Goal: Task Accomplishment & Management: Manage account settings

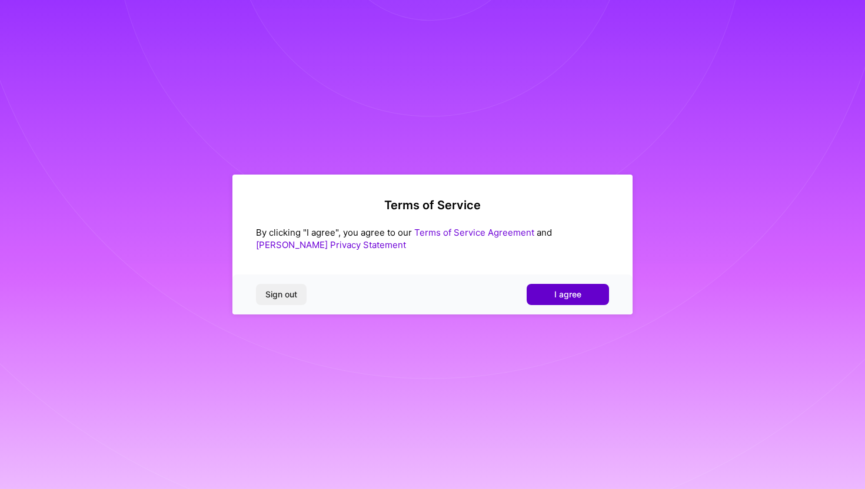
click at [572, 294] on span "I agree" at bounding box center [567, 295] width 27 height 12
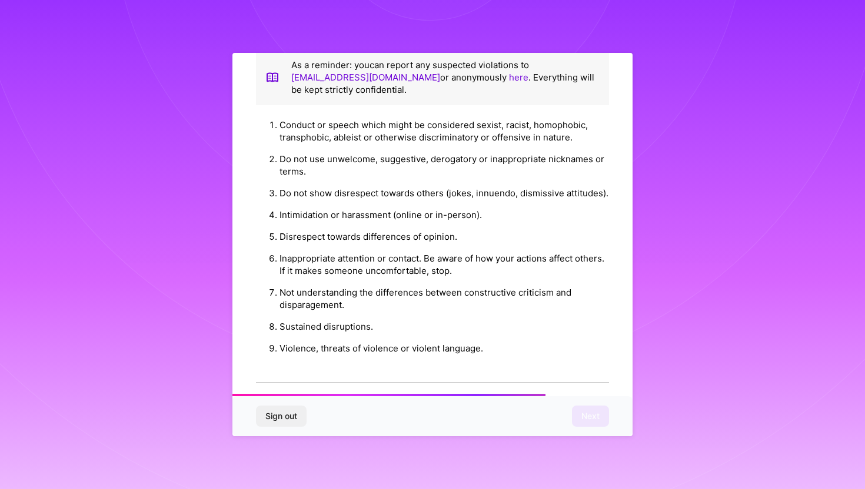
scroll to position [1235, 0]
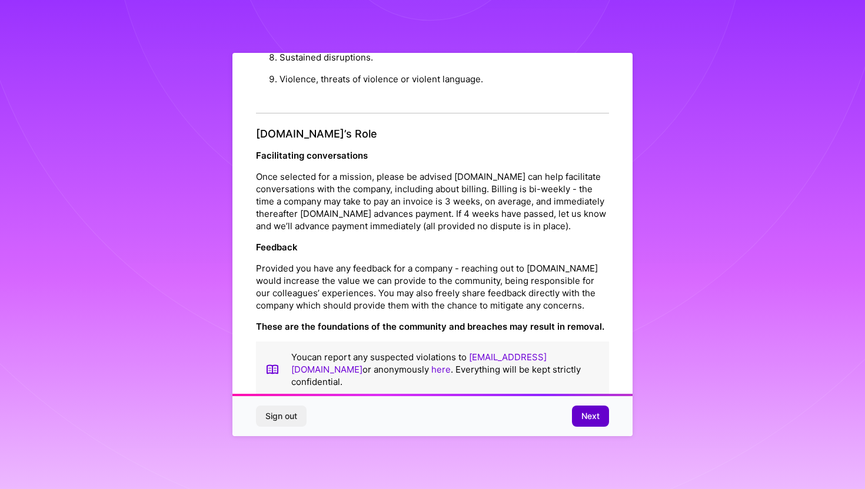
click at [597, 416] on span "Next" at bounding box center [590, 417] width 18 height 12
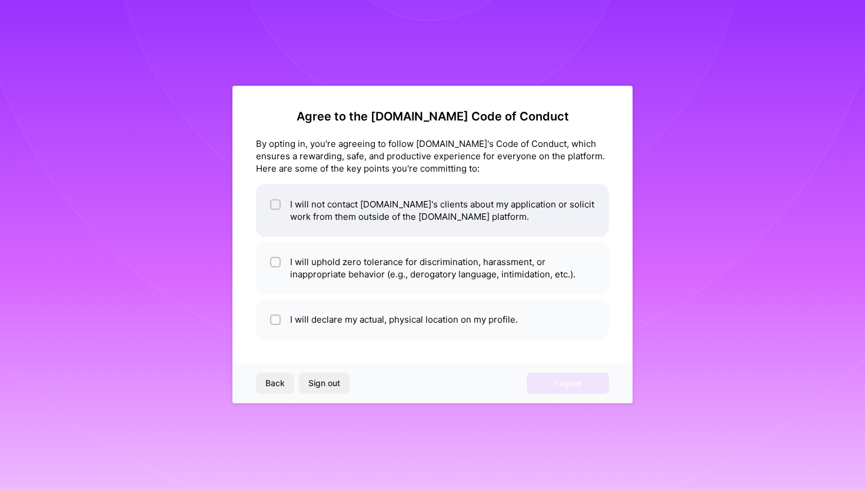
click at [443, 214] on li "I will not contact [DOMAIN_NAME]'s clients about my application or solicit work…" at bounding box center [432, 210] width 353 height 53
checkbox input "true"
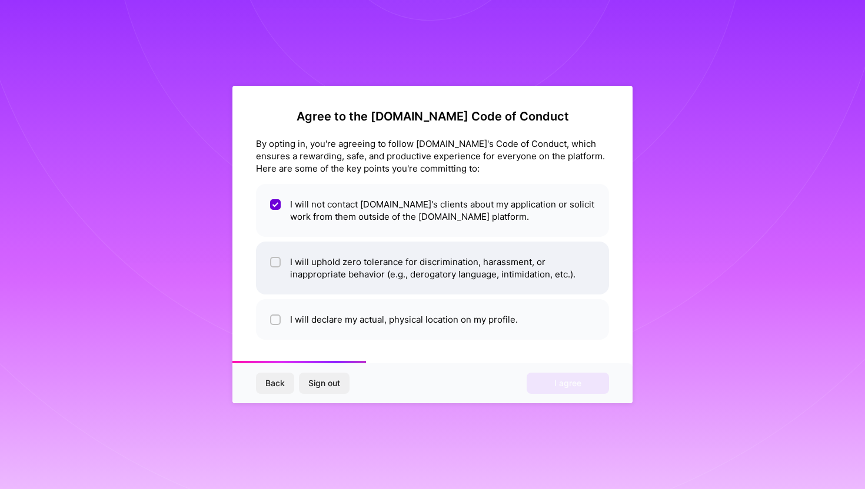
click at [449, 274] on li "I will uphold zero tolerance for discrimination, harassment, or inappropriate b…" at bounding box center [432, 268] width 353 height 53
checkbox input "true"
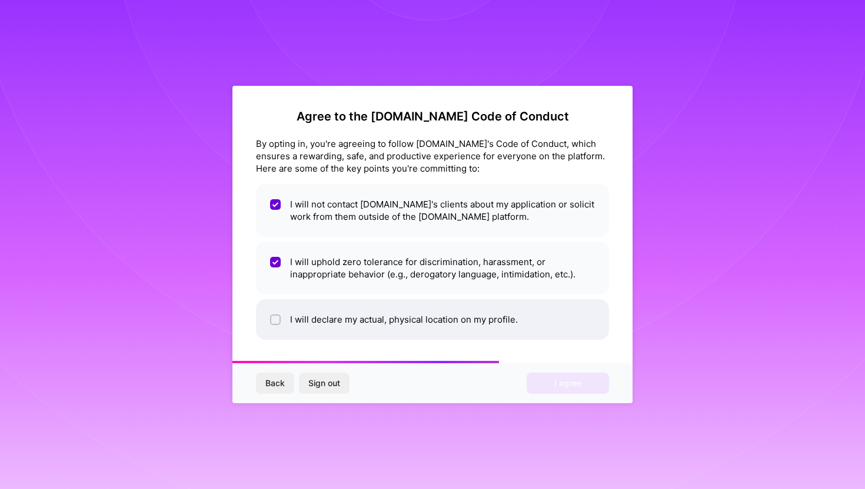
click at [453, 315] on li "I will declare my actual, physical location on my profile." at bounding box center [432, 319] width 353 height 41
checkbox input "true"
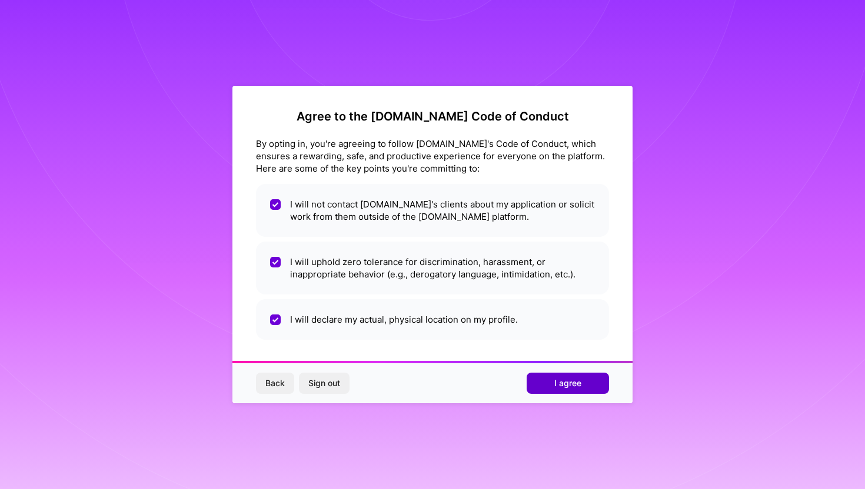
click at [551, 378] on button "I agree" at bounding box center [567, 383] width 82 height 21
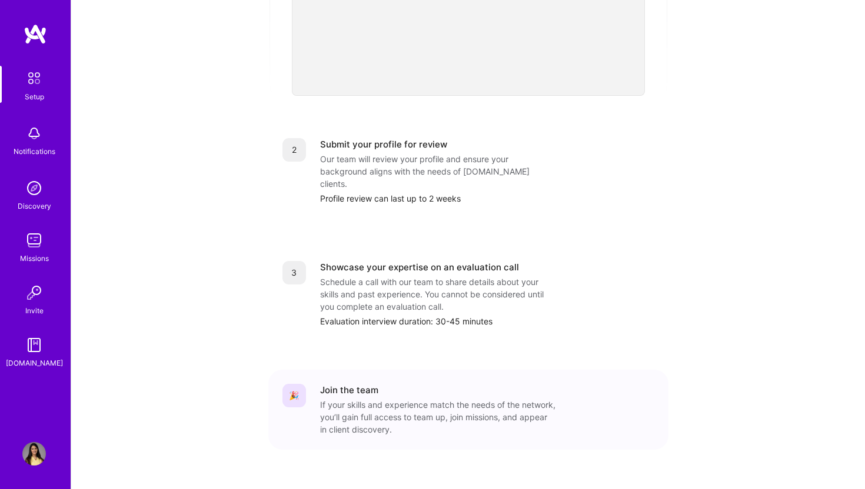
scroll to position [404, 0]
click at [32, 246] on img at bounding box center [34, 241] width 24 height 24
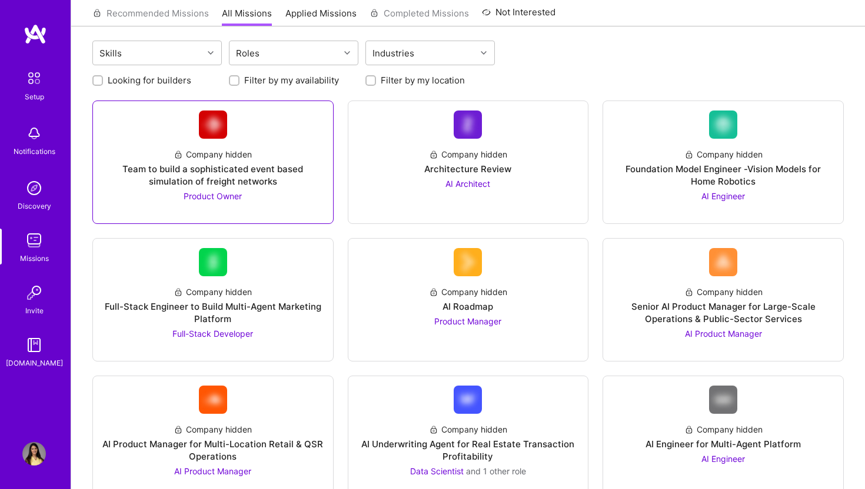
scroll to position [85, 0]
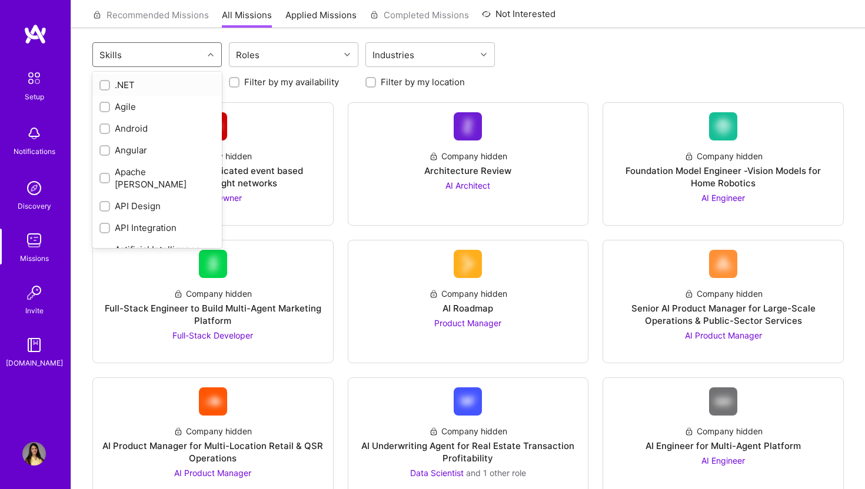
click at [204, 52] on div at bounding box center [212, 54] width 18 height 15
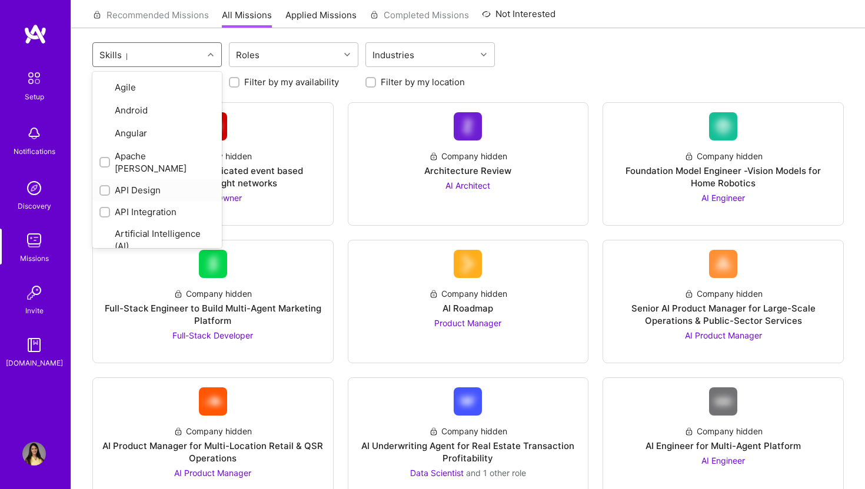
scroll to position [0, 0]
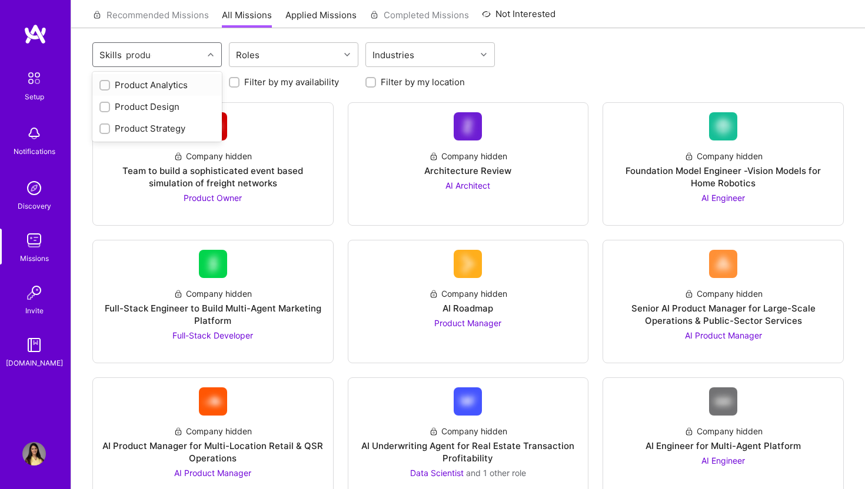
type input "product"
checkbox input "true"
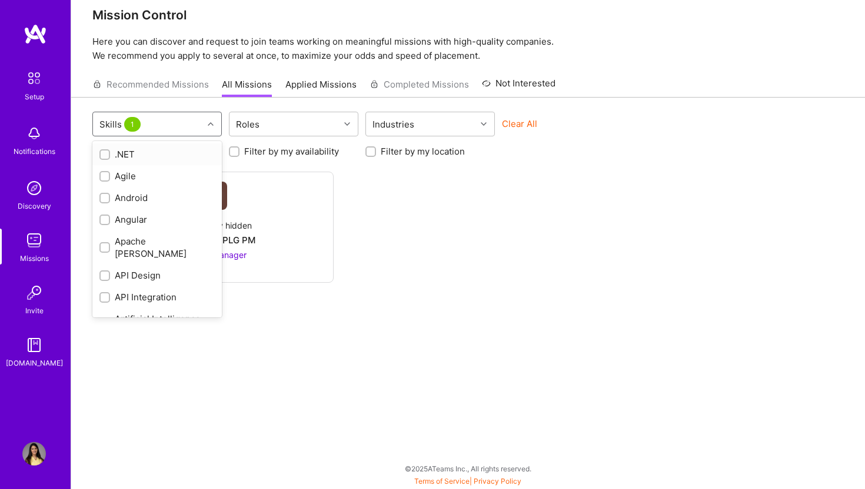
scroll to position [16, 0]
click at [455, 242] on div "Company hidden Growth and PLG PM Product Manager" at bounding box center [467, 227] width 751 height 111
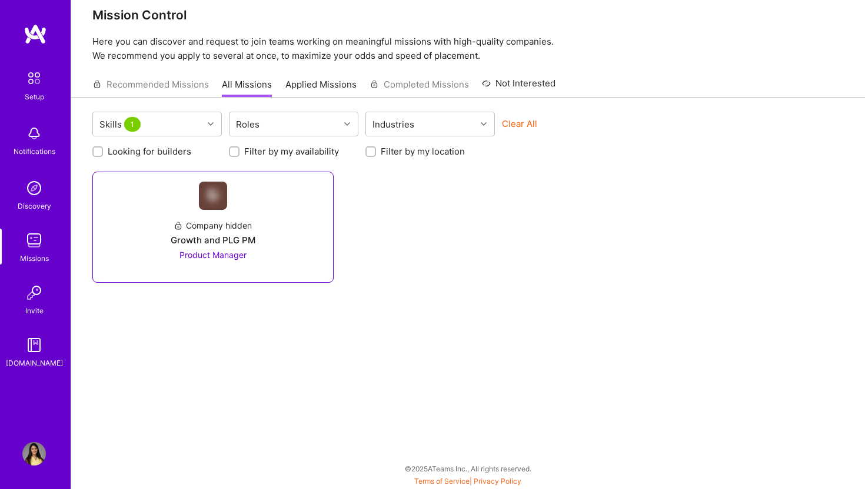
click at [268, 235] on div "Company hidden Growth and PLG PM Product Manager" at bounding box center [212, 235] width 221 height 51
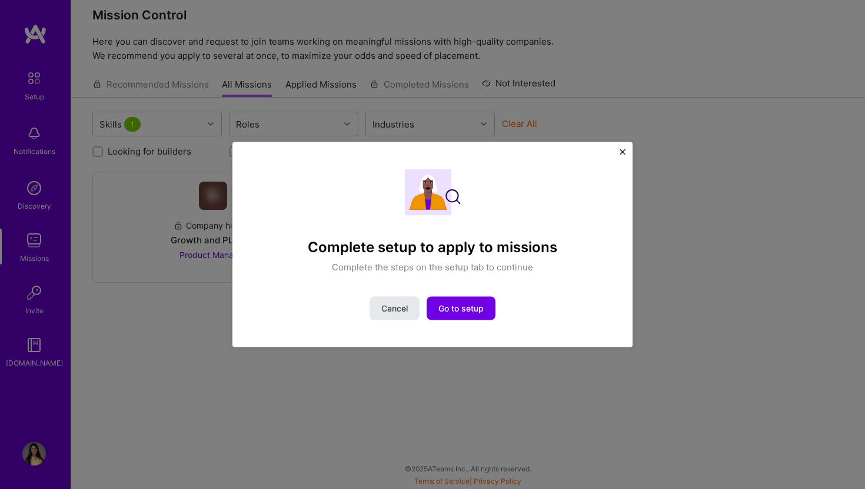
click at [394, 302] on span "Cancel" at bounding box center [394, 308] width 26 height 12
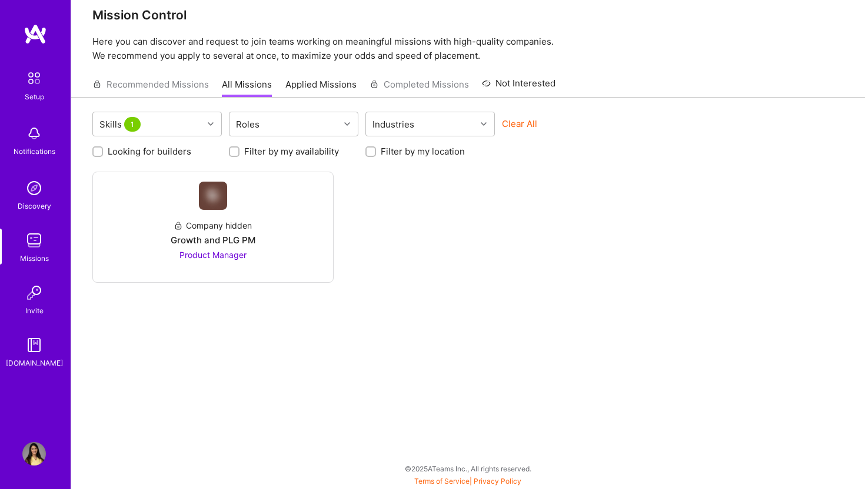
click at [40, 84] on img at bounding box center [34, 78] width 25 height 25
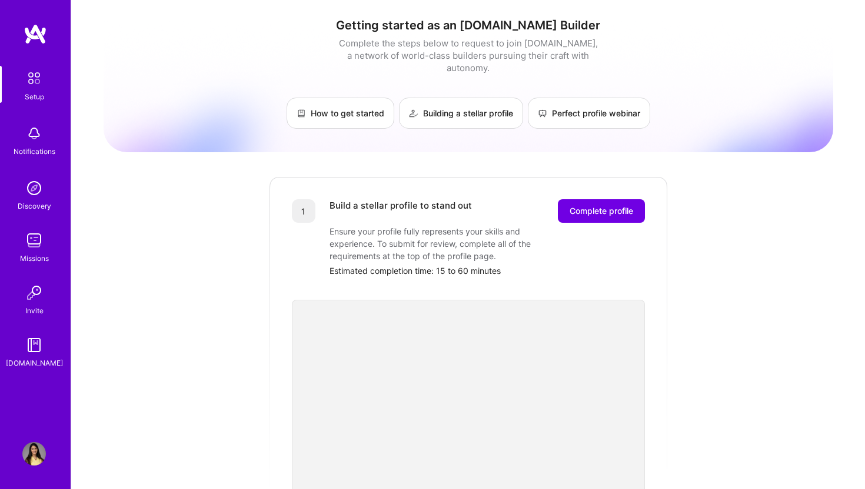
click at [32, 458] on img at bounding box center [34, 454] width 24 height 24
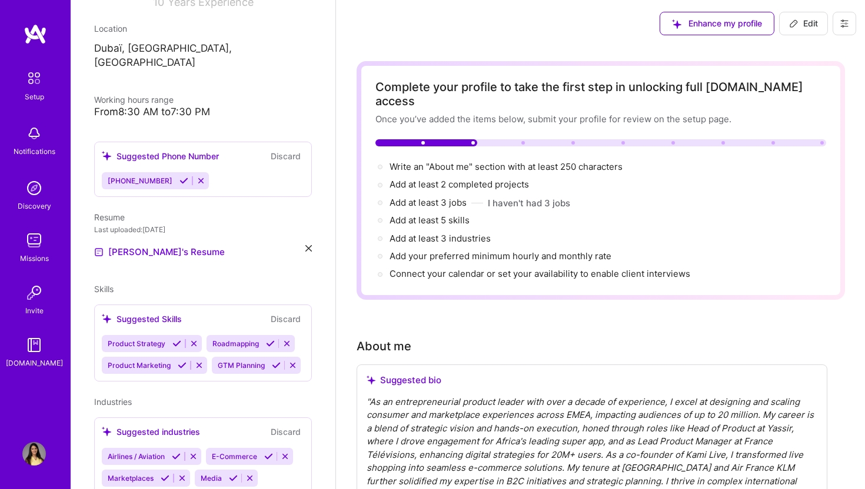
scroll to position [186, 0]
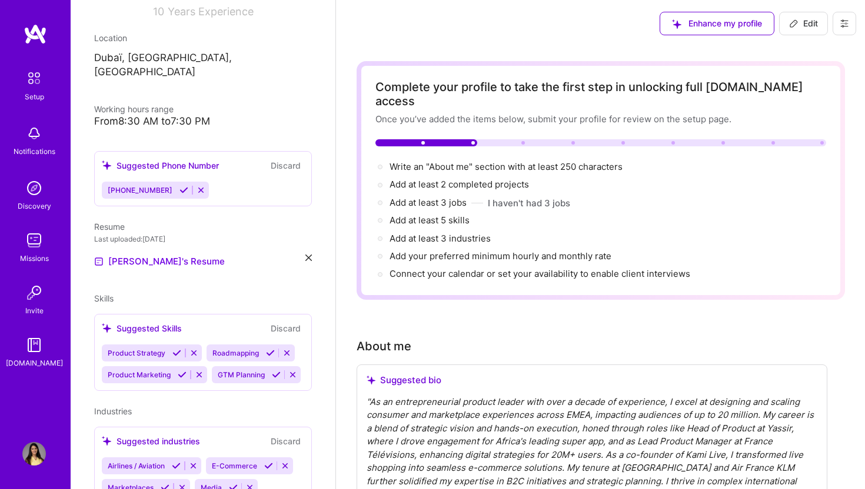
click at [38, 245] on img at bounding box center [34, 241] width 24 height 24
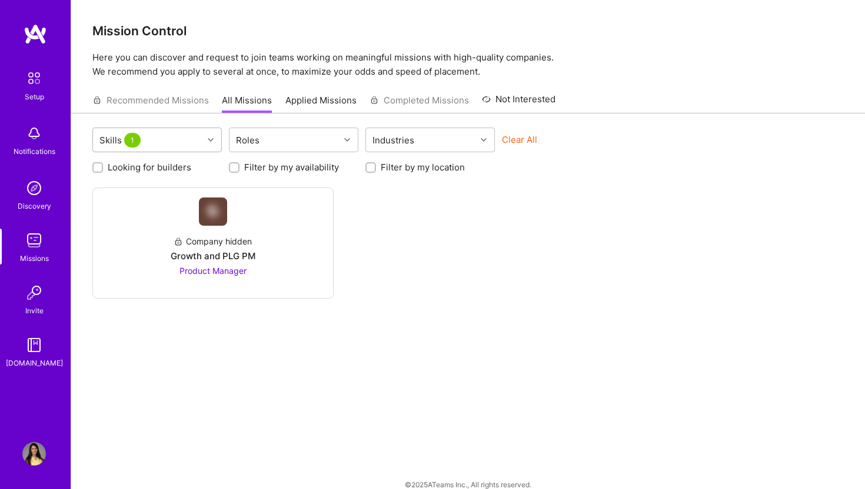
click at [208, 134] on div at bounding box center [212, 139] width 18 height 15
click at [506, 140] on button "Clear All" at bounding box center [519, 140] width 35 height 12
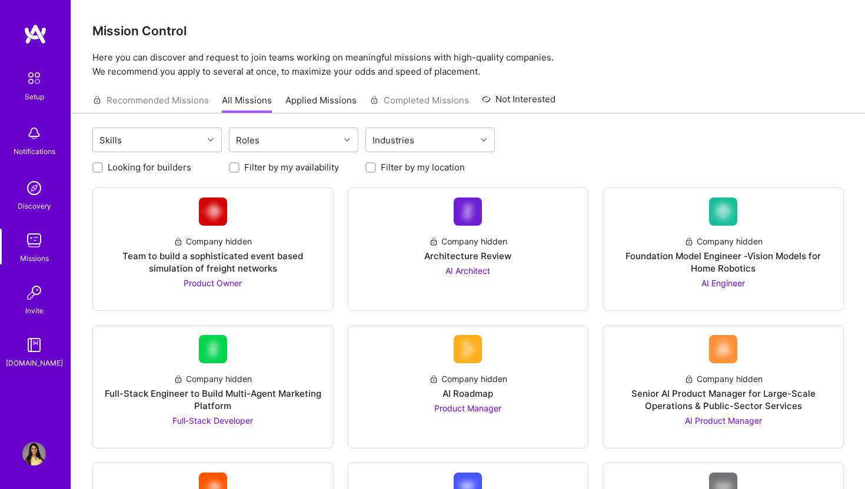
click at [281, 156] on div "Looking for builders Filter by my availability Filter by my location" at bounding box center [467, 164] width 751 height 18
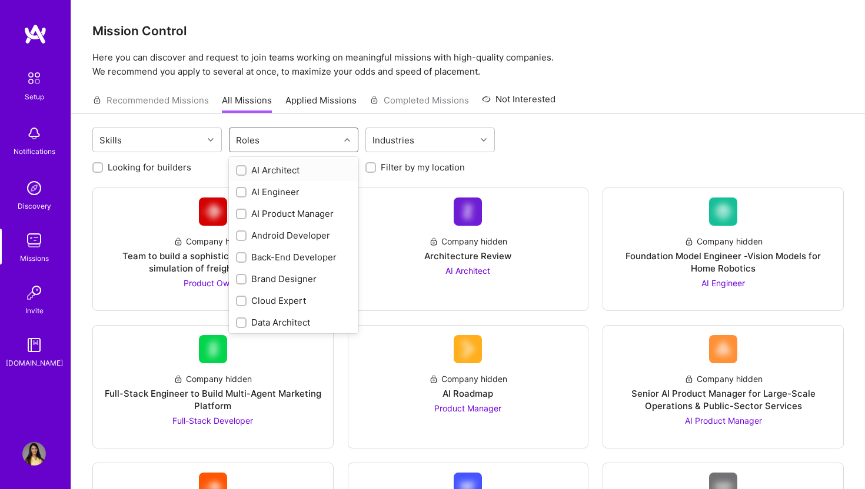
click at [281, 138] on div "Roles" at bounding box center [284, 140] width 110 height 24
type input "pro"
click at [298, 217] on div "Product Manager" at bounding box center [293, 214] width 115 height 12
checkbox input "true"
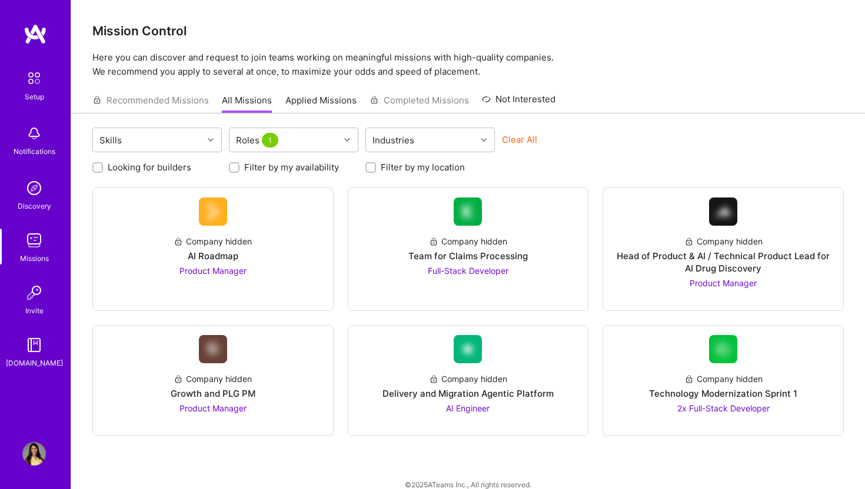
click at [564, 151] on div "Clear All" at bounding box center [566, 145] width 129 height 22
click at [527, 140] on button "Clear All" at bounding box center [519, 140] width 35 height 12
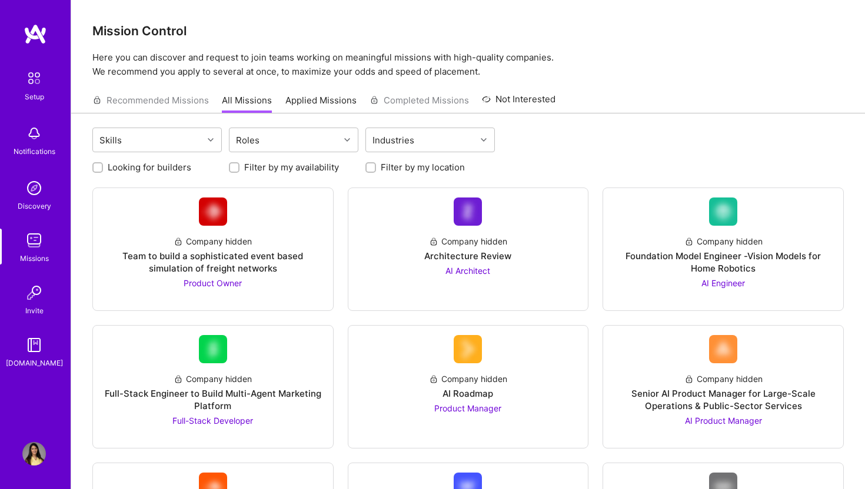
click at [25, 463] on img at bounding box center [34, 454] width 24 height 24
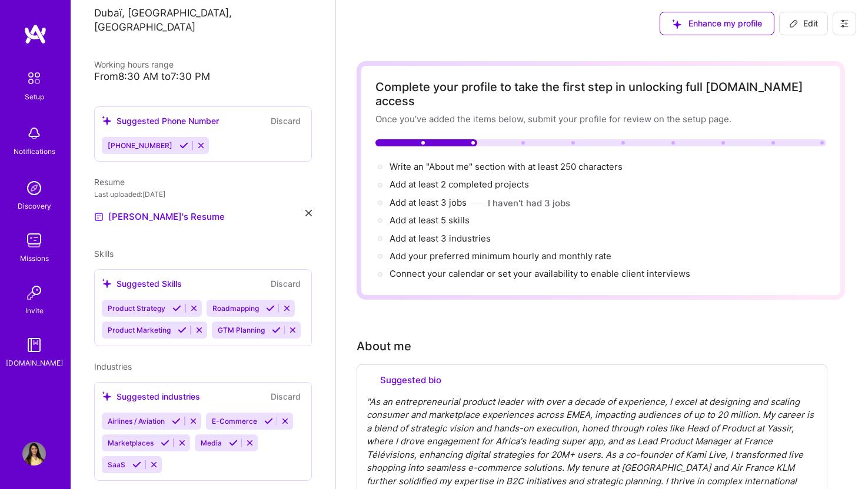
scroll to position [246, 0]
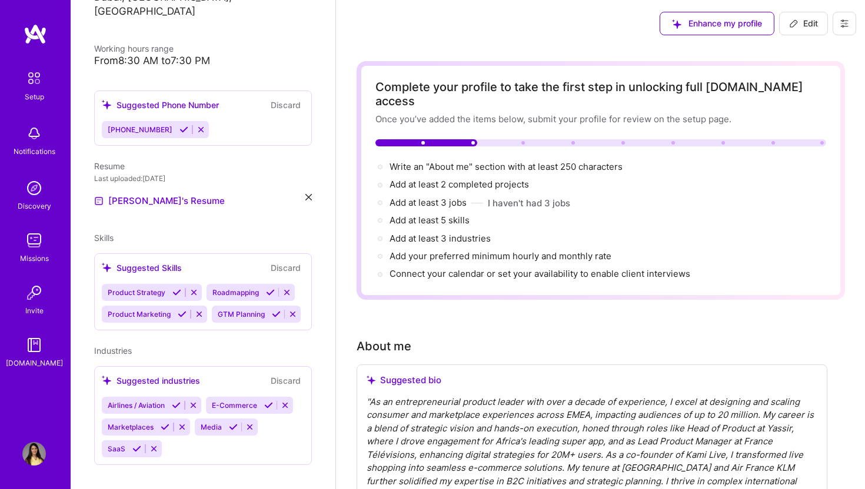
click at [306, 194] on icon at bounding box center [308, 197] width 6 height 6
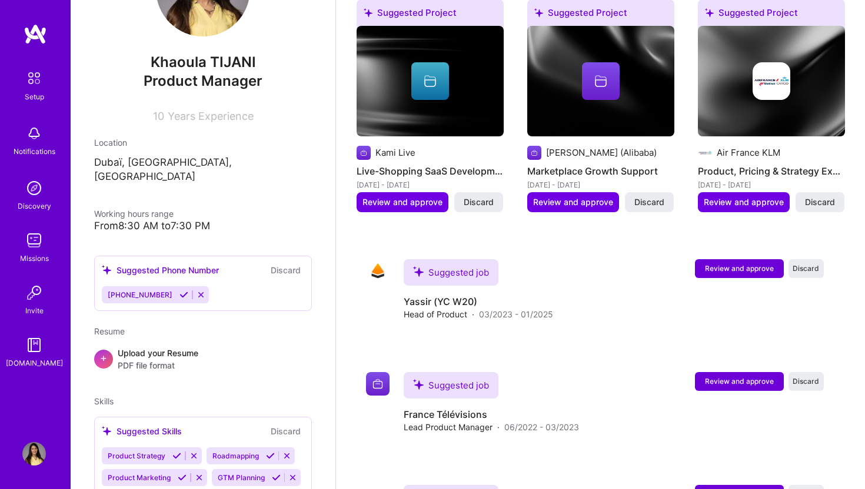
scroll to position [88, 0]
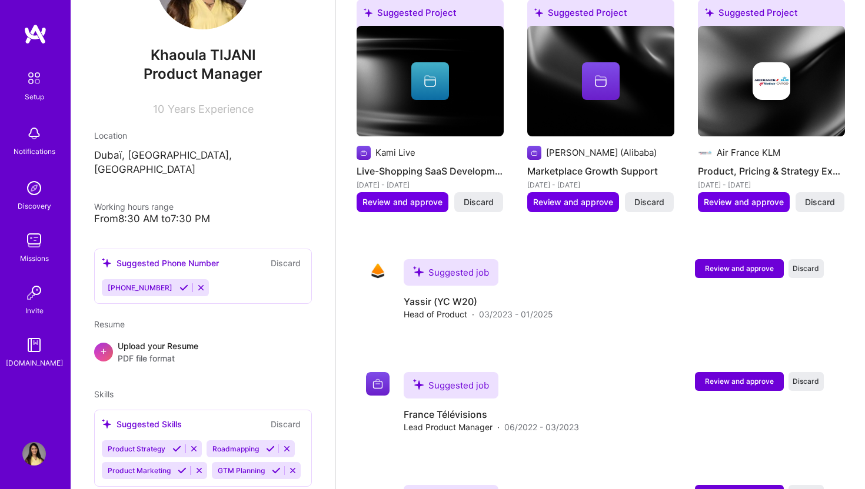
click at [282, 256] on button "Discard" at bounding box center [285, 263] width 37 height 14
click at [287, 256] on button "Discard" at bounding box center [285, 263] width 37 height 14
click at [196, 284] on icon at bounding box center [200, 288] width 9 height 9
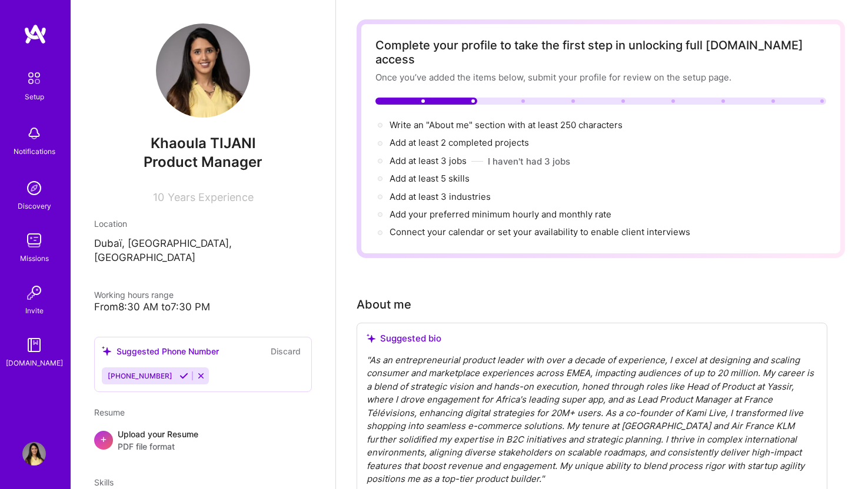
scroll to position [0, 0]
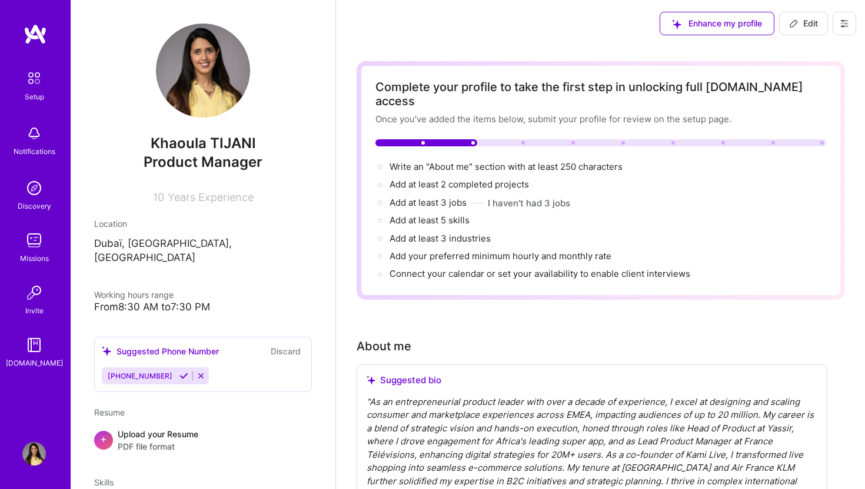
click at [31, 455] on img at bounding box center [34, 454] width 24 height 24
click at [31, 81] on img at bounding box center [34, 78] width 25 height 25
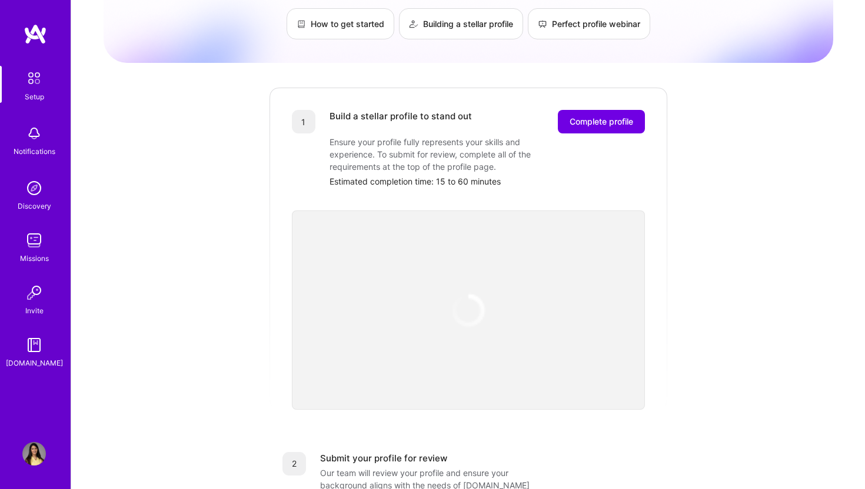
scroll to position [91, 0]
click at [32, 456] on img at bounding box center [34, 454] width 24 height 24
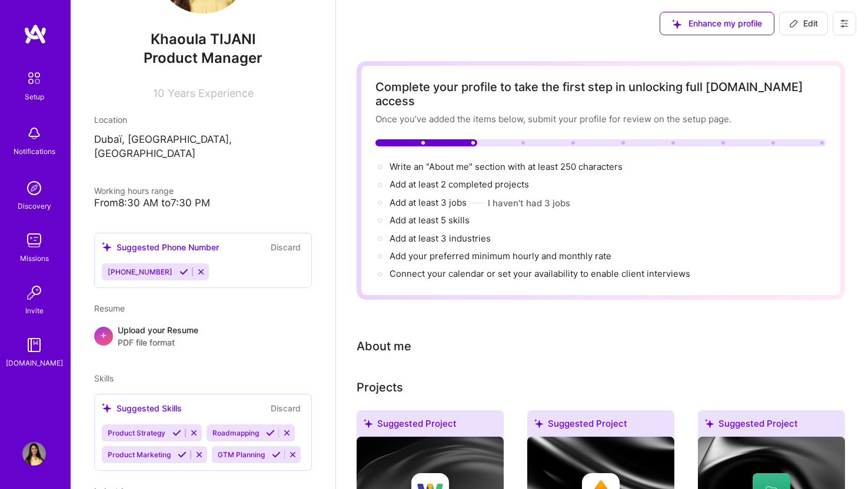
scroll to position [245, 0]
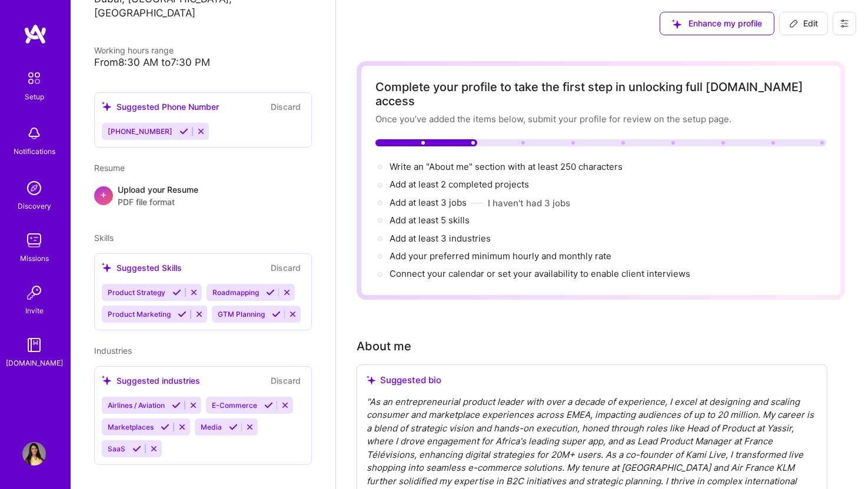
click at [196, 127] on icon at bounding box center [200, 131] width 9 height 9
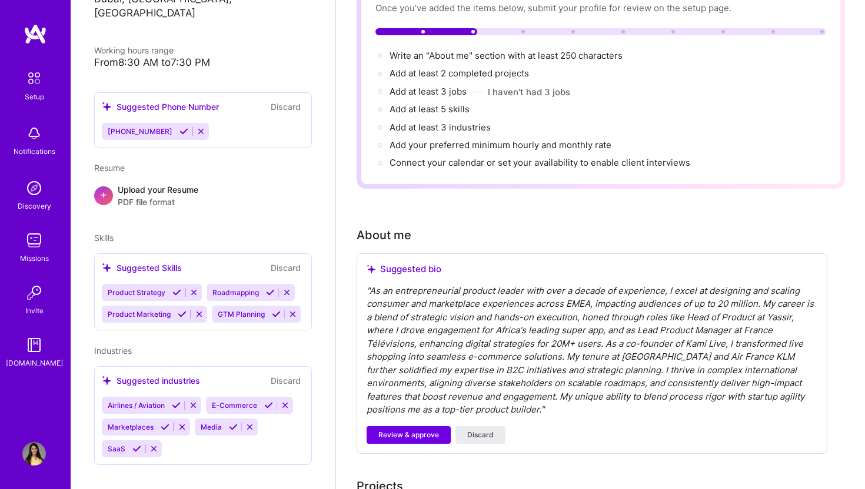
scroll to position [115, 0]
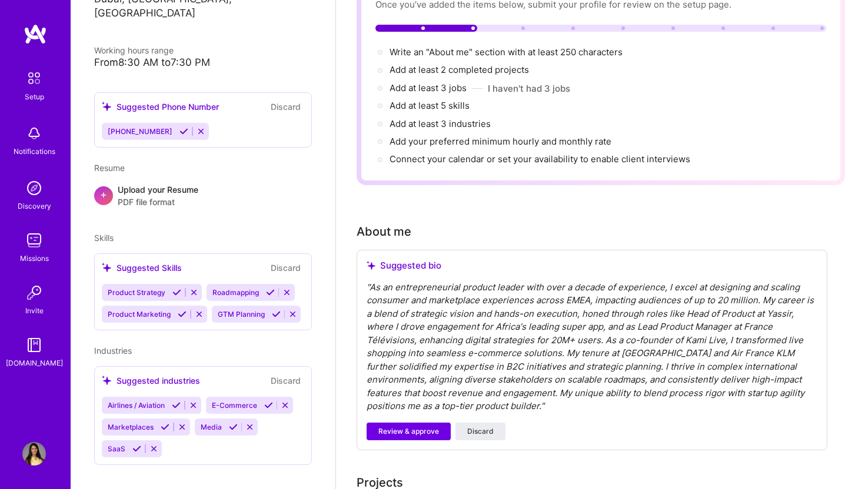
click at [196, 127] on icon at bounding box center [200, 131] width 9 height 9
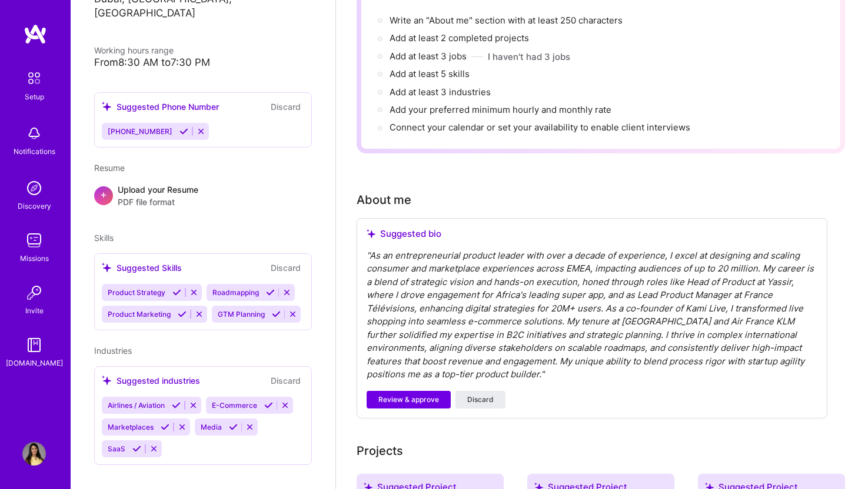
scroll to position [116, 0]
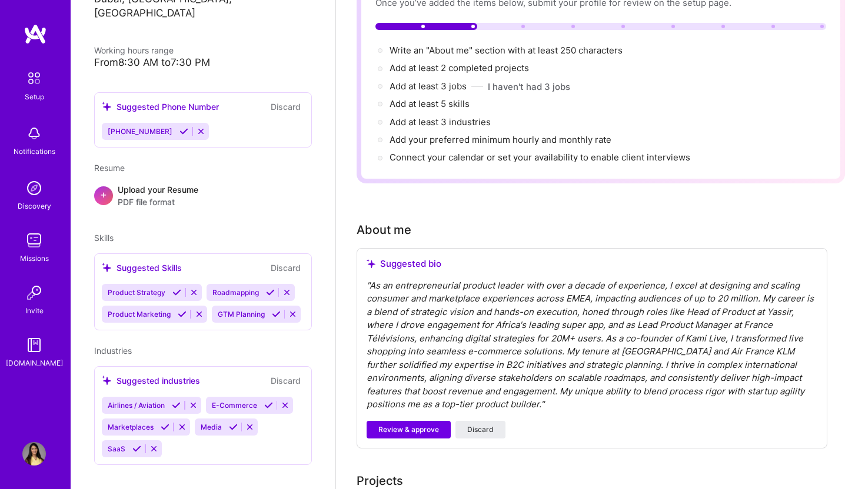
click at [284, 100] on button "Discard" at bounding box center [285, 107] width 37 height 14
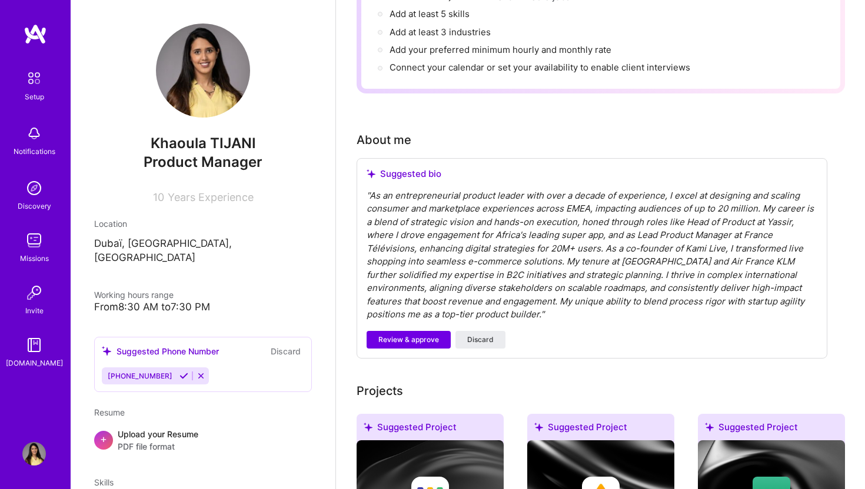
scroll to position [0, 0]
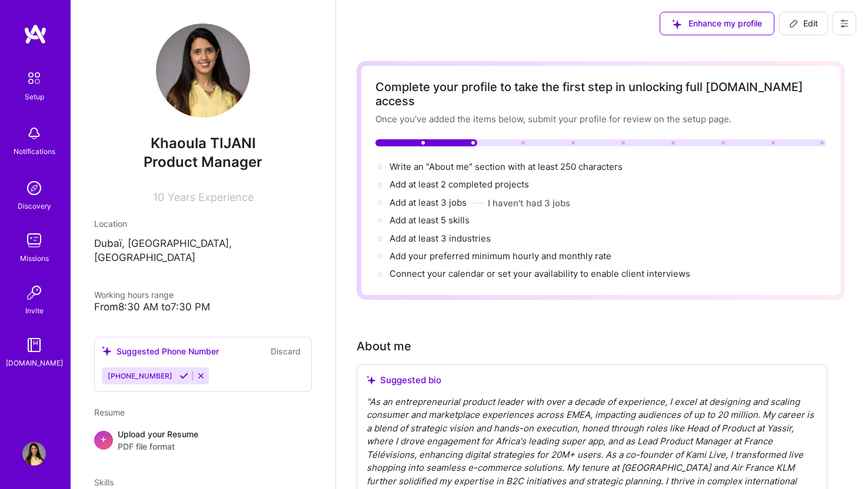
click at [841, 24] on icon at bounding box center [843, 23] width 9 height 9
click at [812, 51] on button "Settings" at bounding box center [812, 50] width 88 height 30
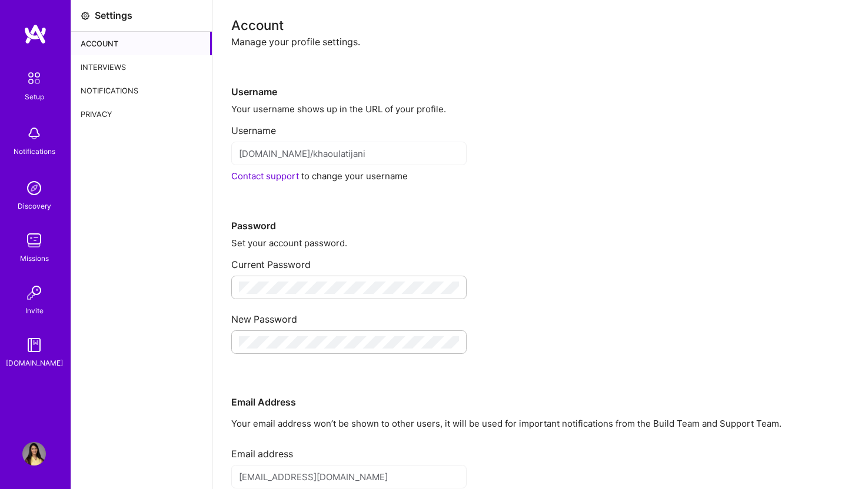
click at [134, 109] on div "Privacy" at bounding box center [141, 114] width 141 height 24
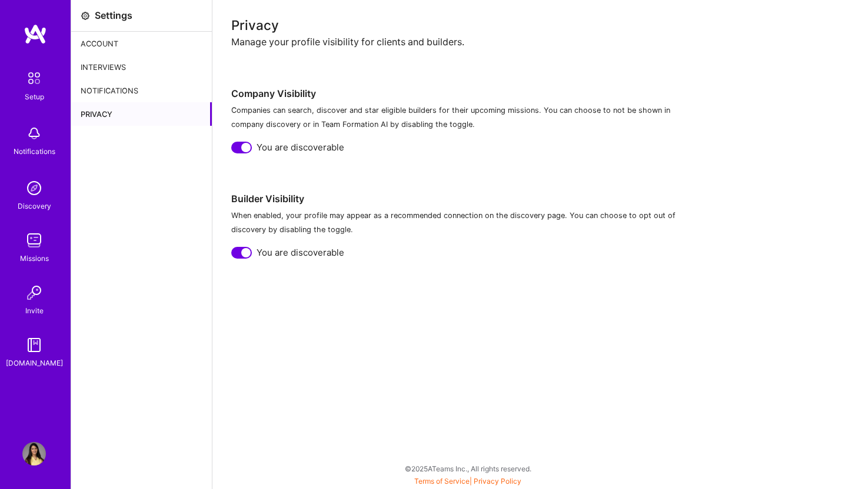
click at [239, 145] on div at bounding box center [241, 148] width 21 height 12
click at [239, 252] on div at bounding box center [241, 253] width 21 height 12
click at [132, 92] on div "Notifications" at bounding box center [141, 91] width 141 height 24
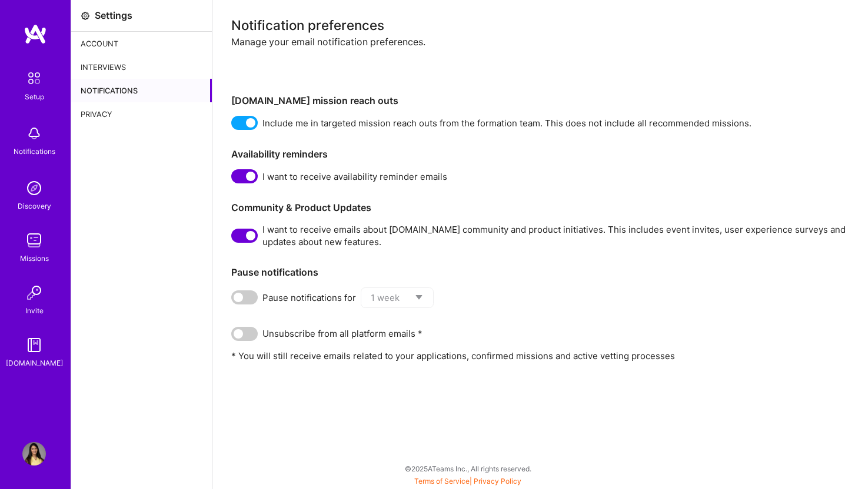
click at [130, 47] on div "Account" at bounding box center [141, 44] width 141 height 24
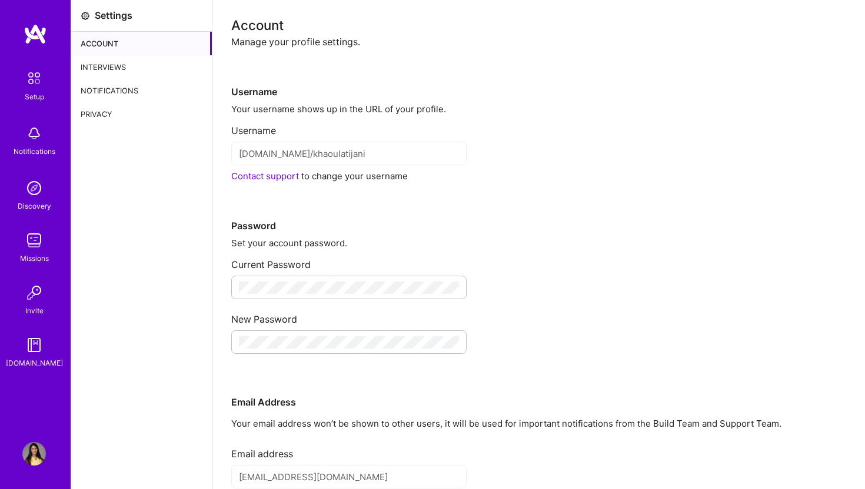
click at [129, 63] on div "Interviews" at bounding box center [141, 67] width 141 height 24
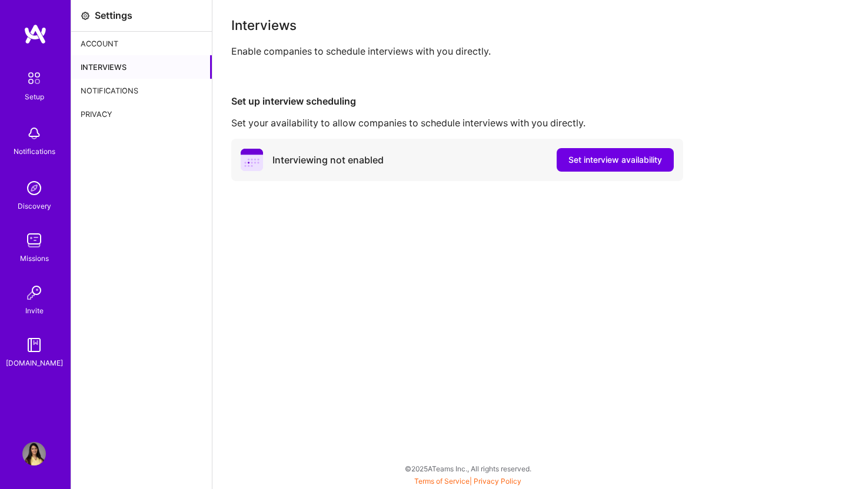
click at [129, 88] on div "Notifications" at bounding box center [141, 91] width 141 height 24
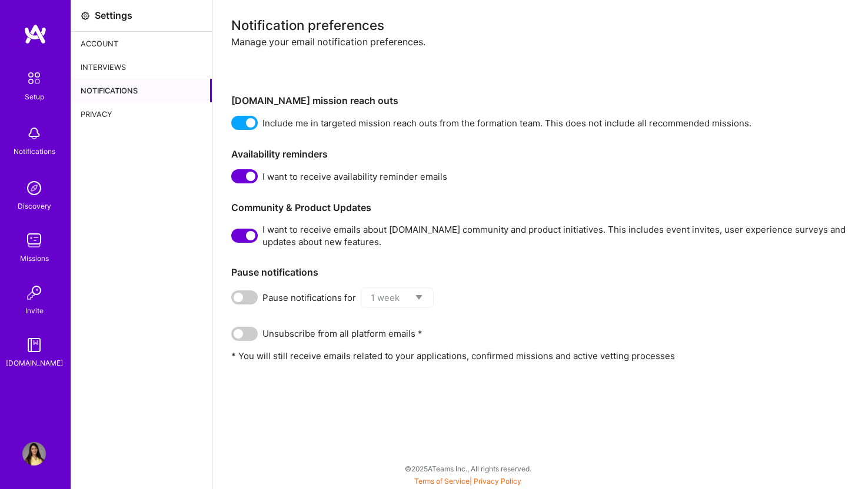
click at [127, 120] on div "Privacy" at bounding box center [141, 114] width 141 height 24
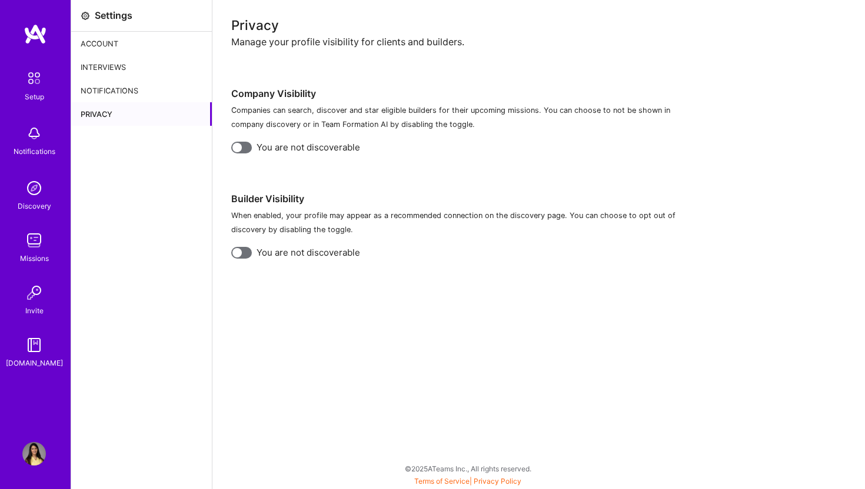
click at [39, 449] on img at bounding box center [34, 454] width 24 height 24
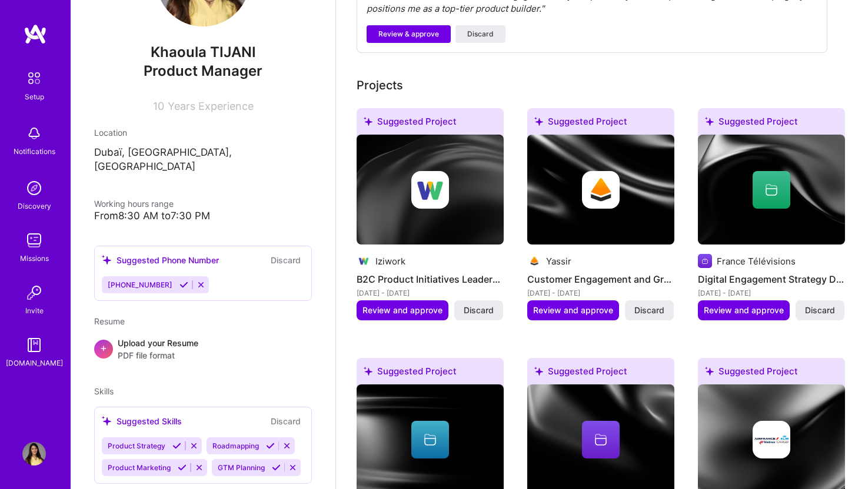
scroll to position [95, 0]
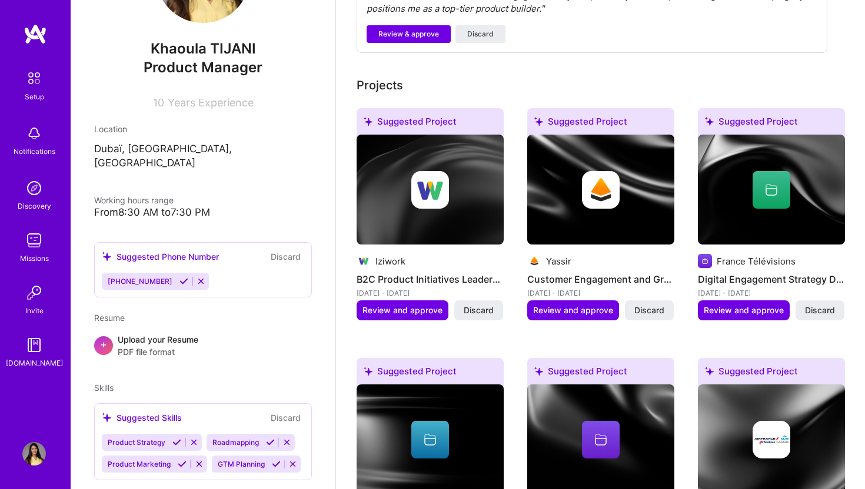
click at [196, 277] on icon at bounding box center [200, 281] width 9 height 9
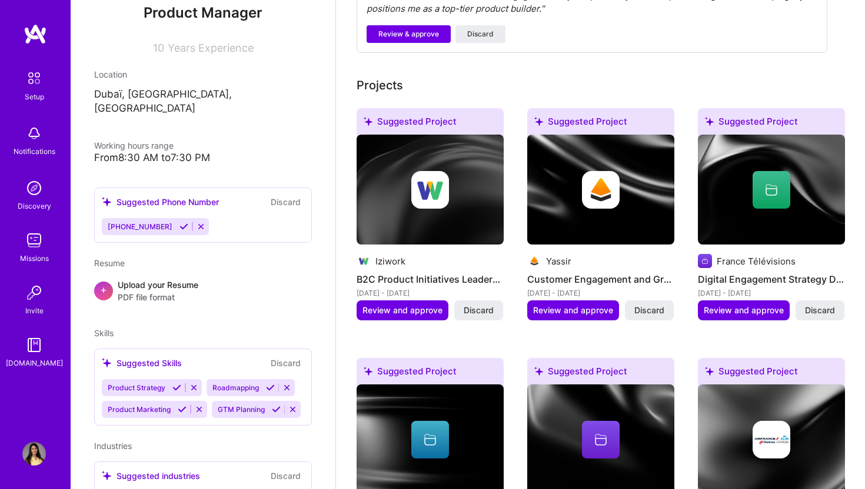
scroll to position [151, 0]
click at [289, 194] on button "Discard" at bounding box center [285, 201] width 37 height 14
click at [288, 194] on button "Discard" at bounding box center [285, 201] width 37 height 14
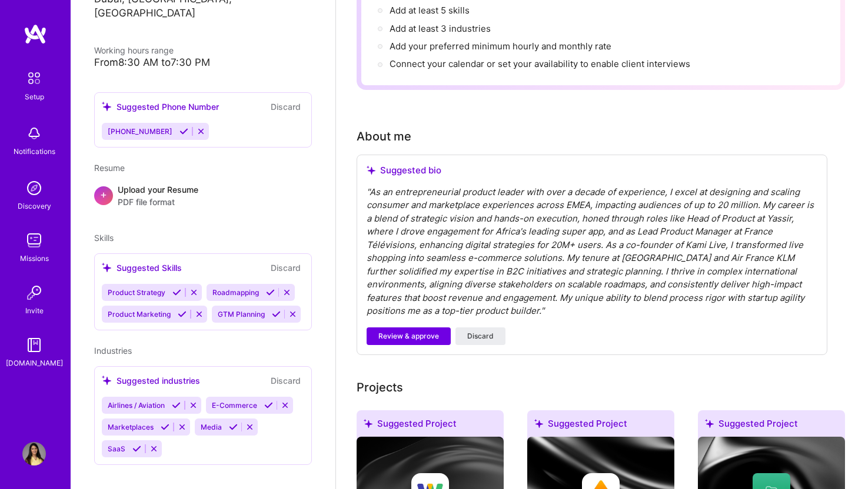
scroll to position [212, 0]
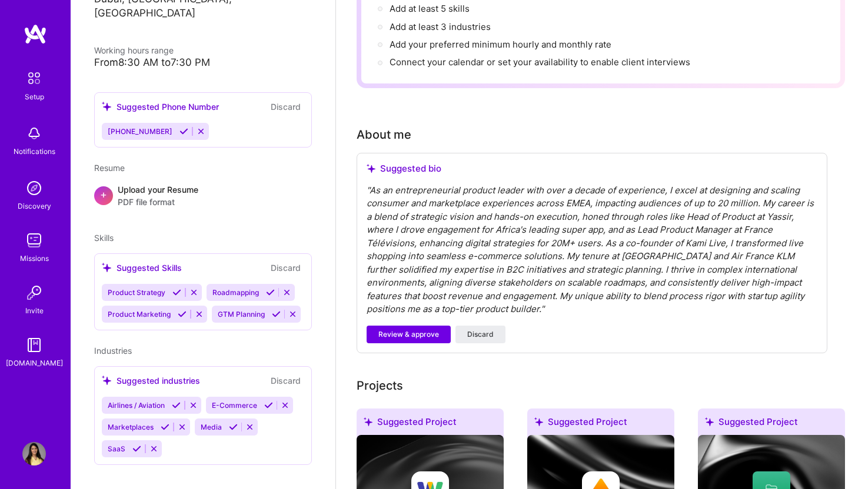
click at [31, 450] on img at bounding box center [34, 454] width 24 height 24
click at [34, 454] on img at bounding box center [34, 454] width 24 height 24
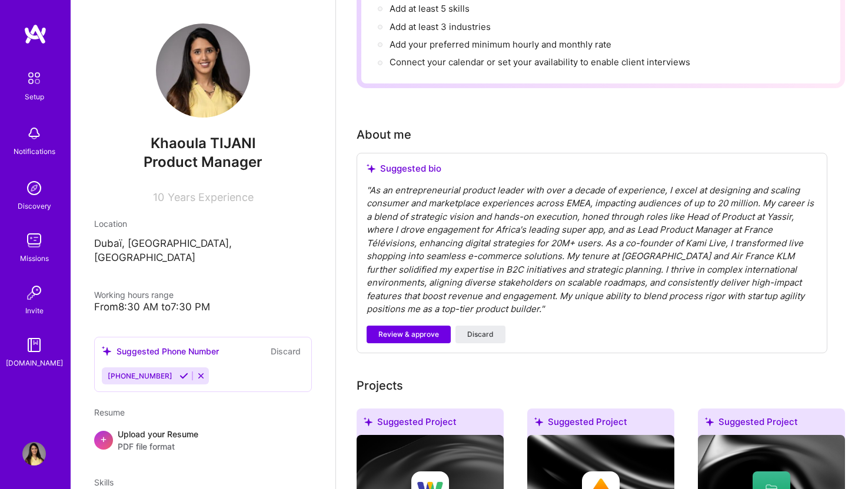
scroll to position [0, 0]
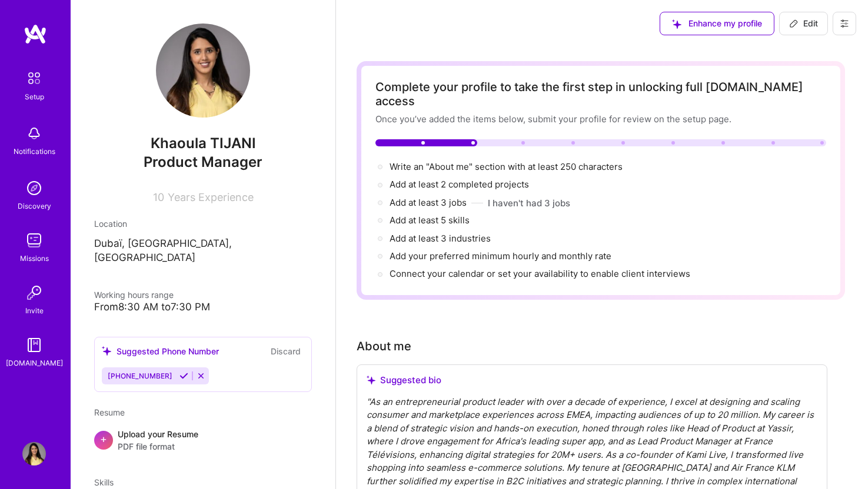
click at [37, 82] on img at bounding box center [34, 78] width 25 height 25
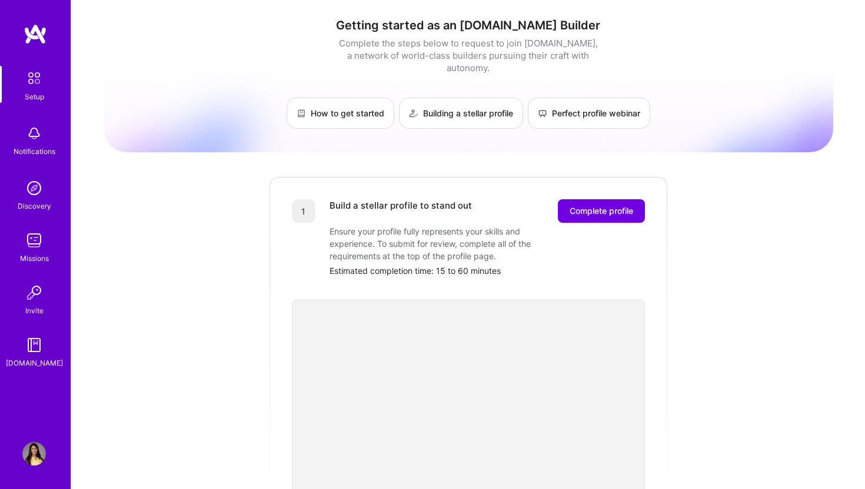
click at [38, 459] on img at bounding box center [34, 454] width 24 height 24
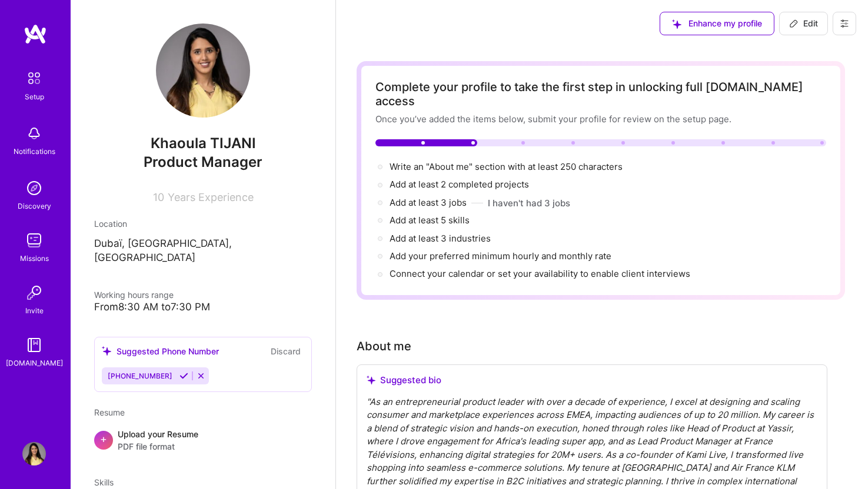
click at [36, 452] on img at bounding box center [34, 454] width 24 height 24
click at [39, 459] on img at bounding box center [34, 454] width 24 height 24
click at [845, 25] on icon at bounding box center [843, 23] width 9 height 9
click at [824, 53] on button "Settings" at bounding box center [812, 50] width 88 height 30
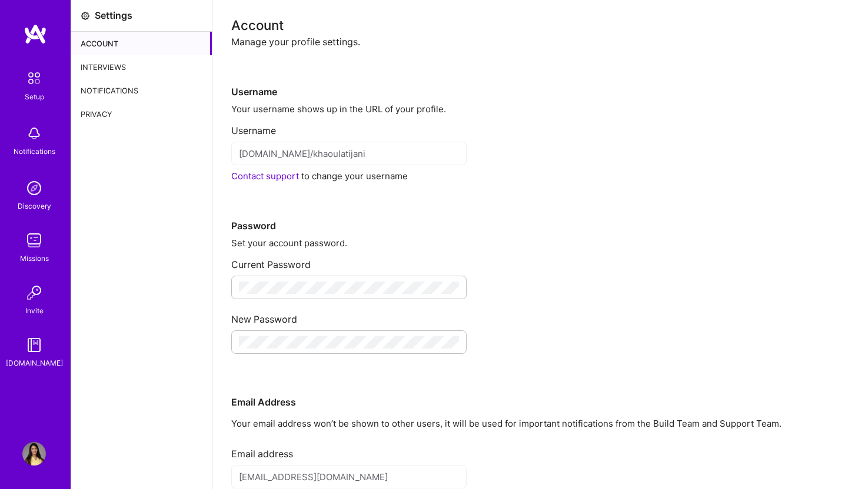
click at [129, 110] on div "Privacy" at bounding box center [141, 114] width 141 height 24
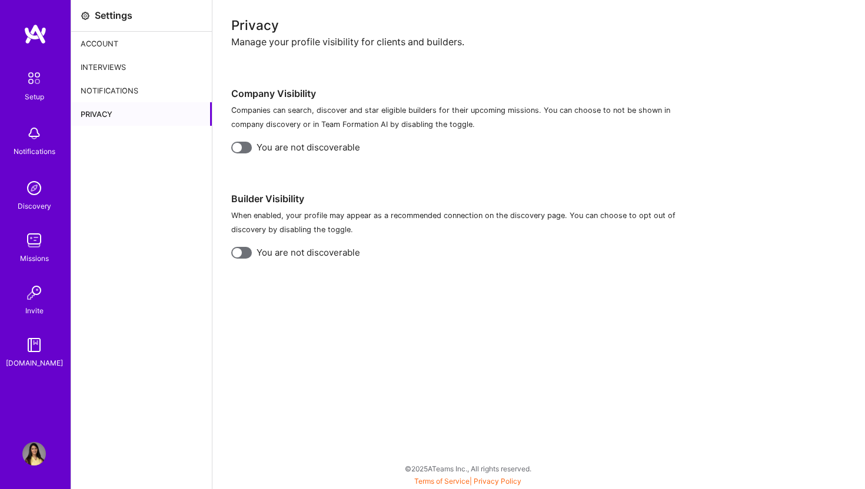
click at [122, 84] on div "Notifications" at bounding box center [141, 91] width 141 height 24
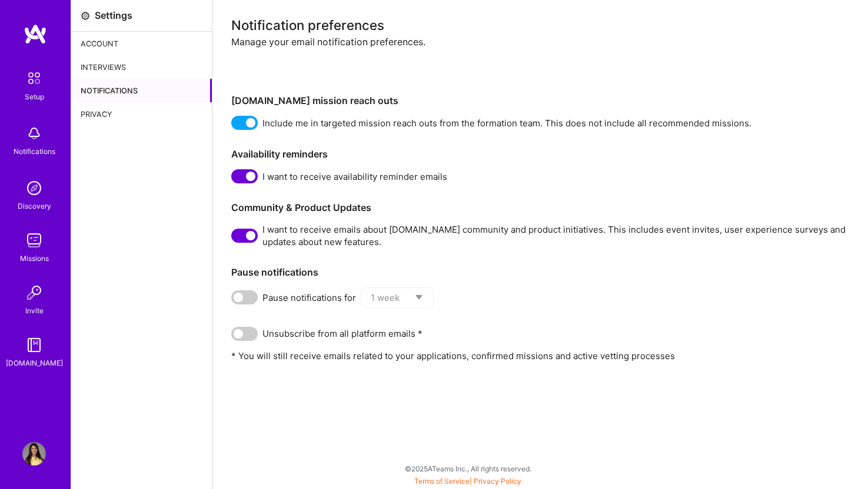
click at [123, 72] on div "Interviews" at bounding box center [141, 67] width 141 height 24
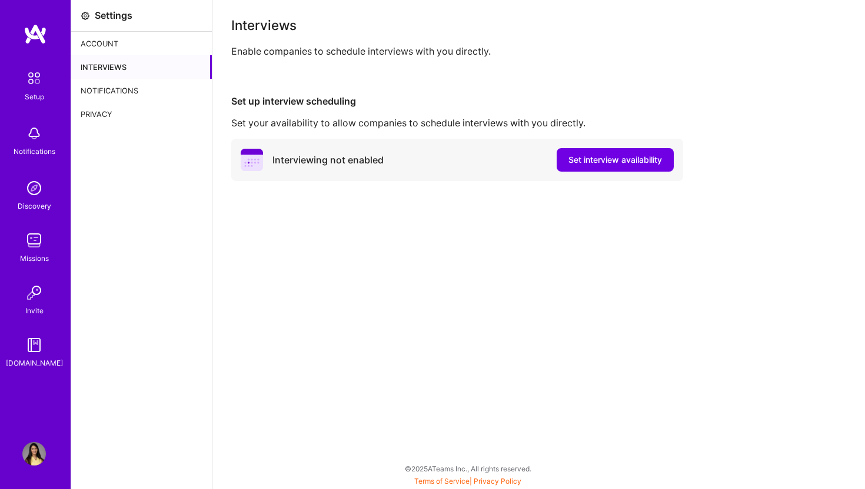
click at [119, 41] on div "Account" at bounding box center [141, 44] width 141 height 24
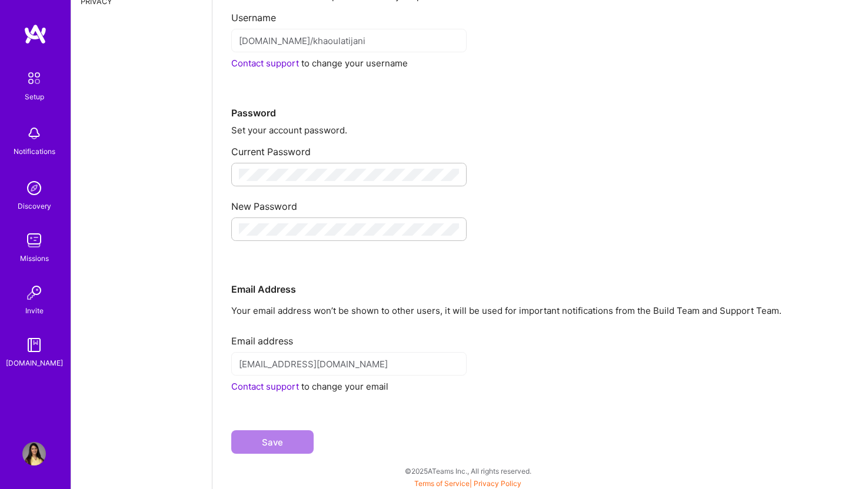
scroll to position [115, 0]
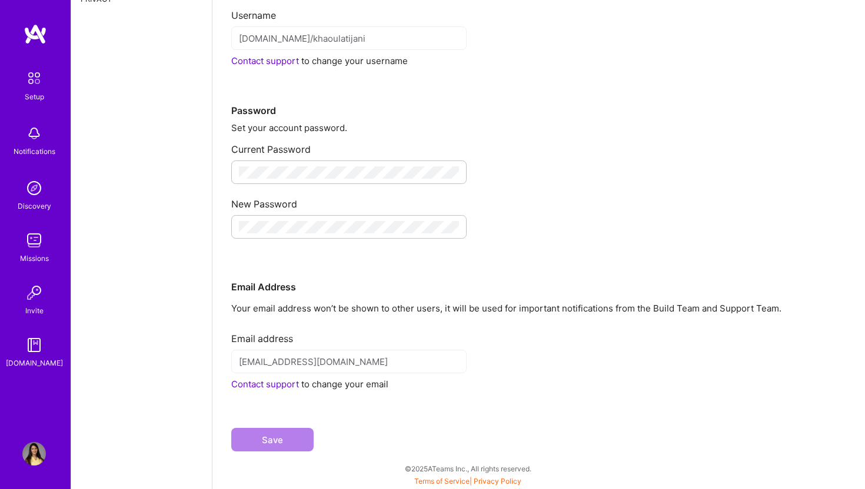
click at [275, 381] on link "Contact support" at bounding box center [265, 384] width 68 height 11
click at [38, 348] on img at bounding box center [34, 346] width 24 height 24
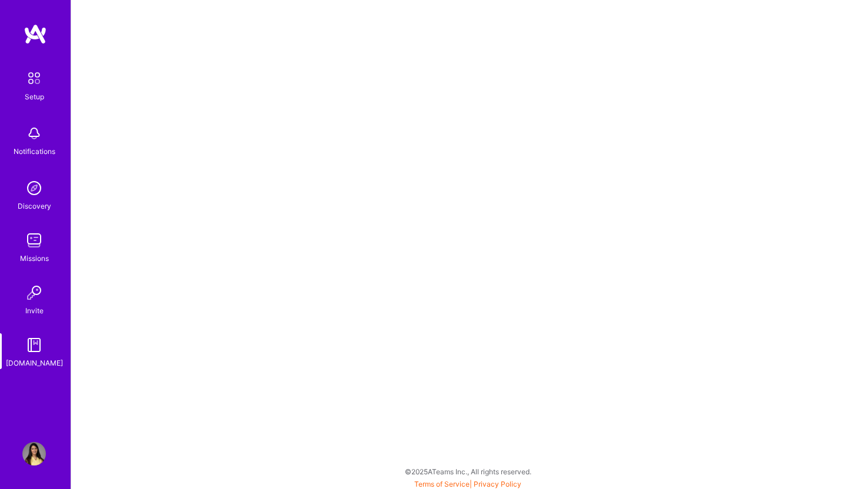
scroll to position [3, 0]
click at [38, 459] on img at bounding box center [34, 454] width 24 height 24
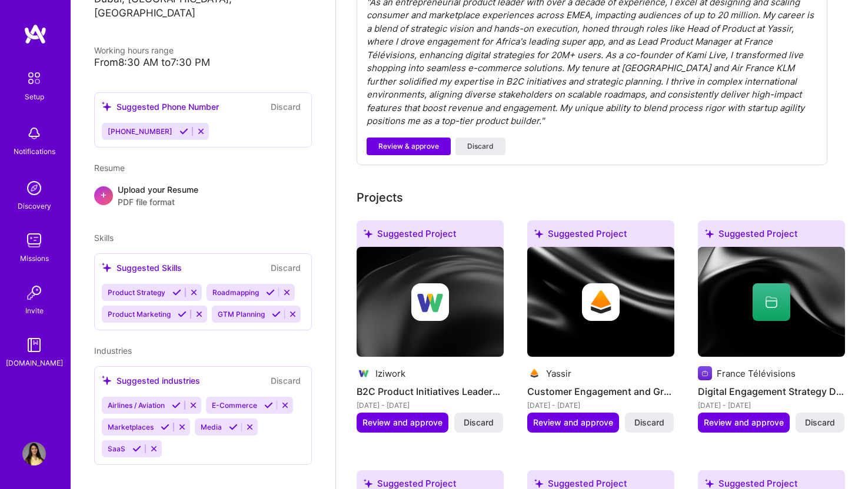
scroll to position [423, 0]
